Goal: Task Accomplishment & Management: Manage account settings

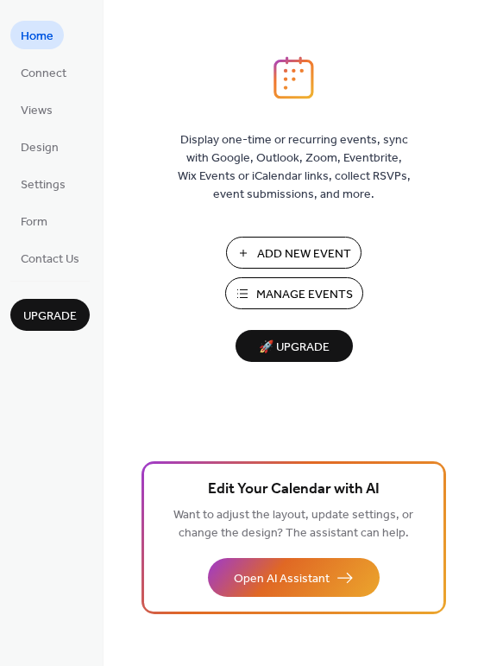
click at [341, 254] on span "Add New Event" at bounding box center [304, 254] width 94 height 18
click at [315, 297] on span "Manage Events" at bounding box center [304, 295] width 97 height 18
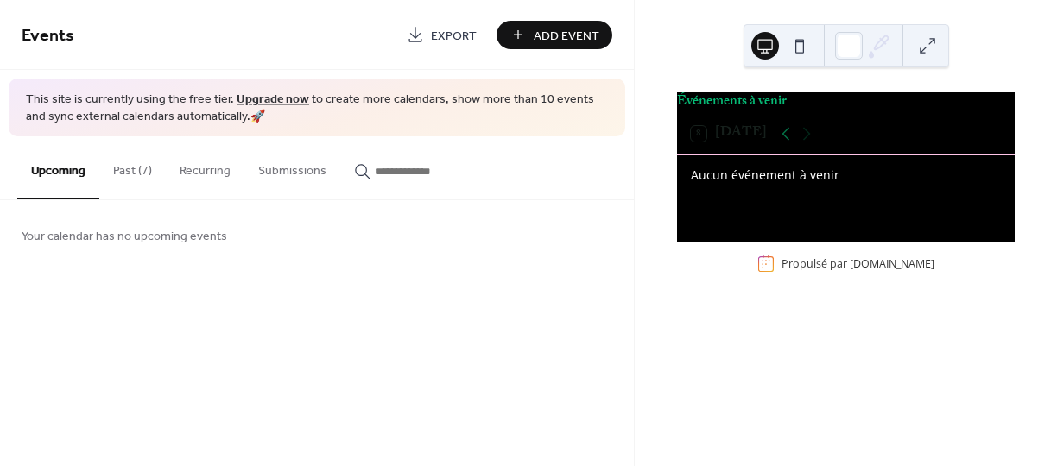
click at [124, 170] on button "Past (7)" at bounding box center [132, 166] width 66 height 61
